Goal: Check status

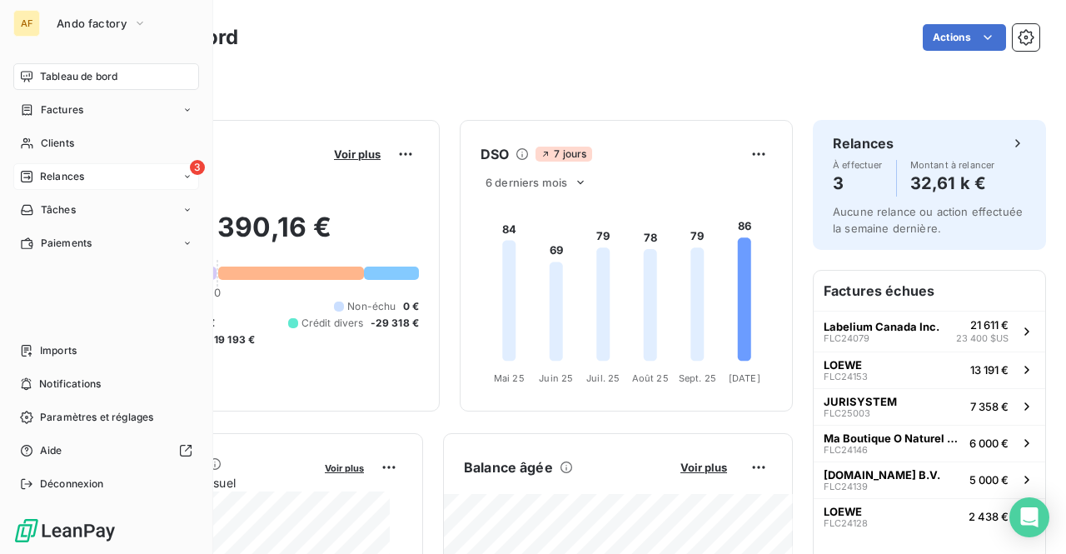
click at [57, 179] on span "Relances" at bounding box center [62, 176] width 44 height 15
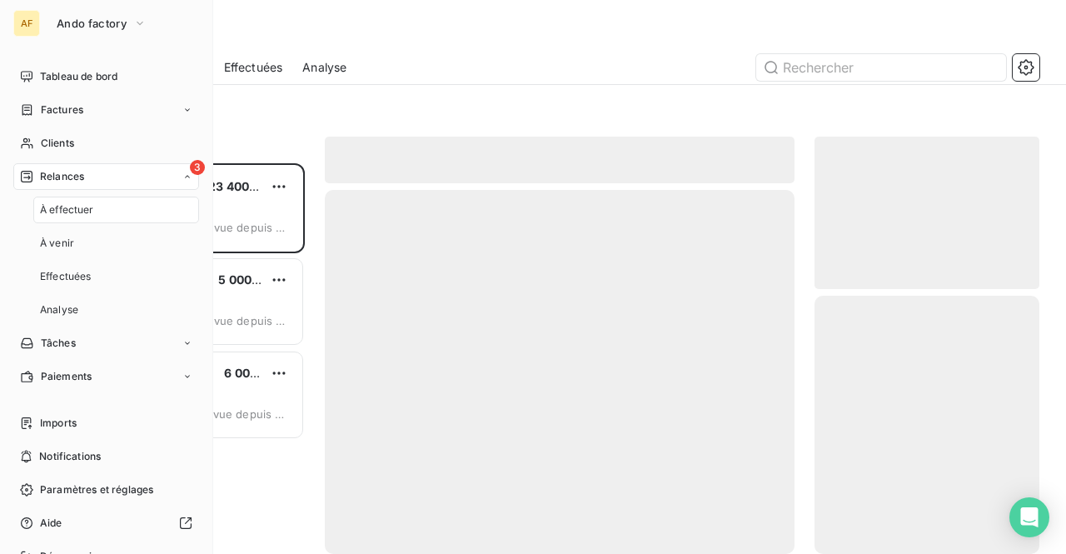
scroll to position [378, 212]
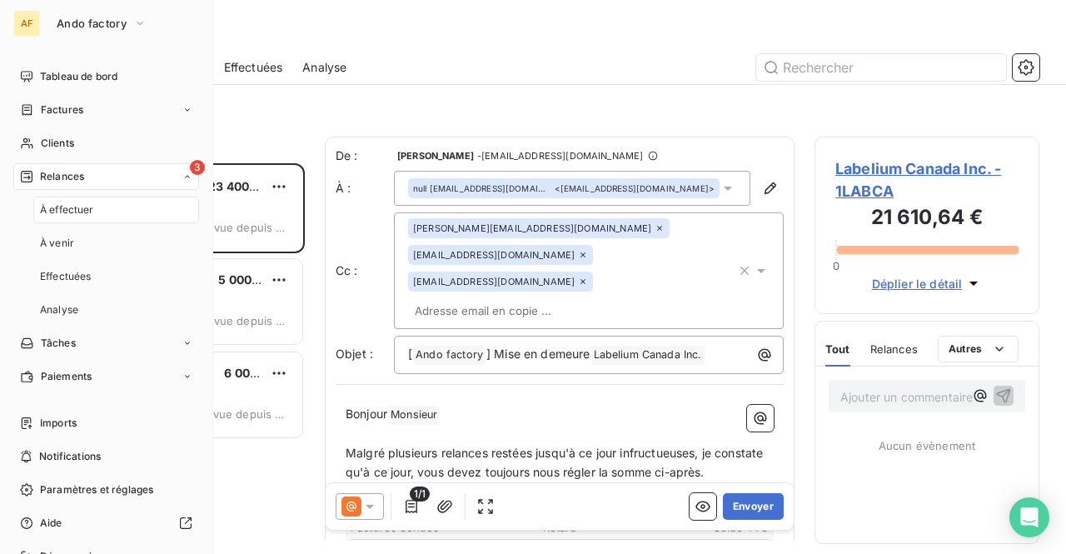
click at [50, 216] on span "À effectuer" at bounding box center [67, 209] width 54 height 15
